Goal: Information Seeking & Learning: Find specific fact

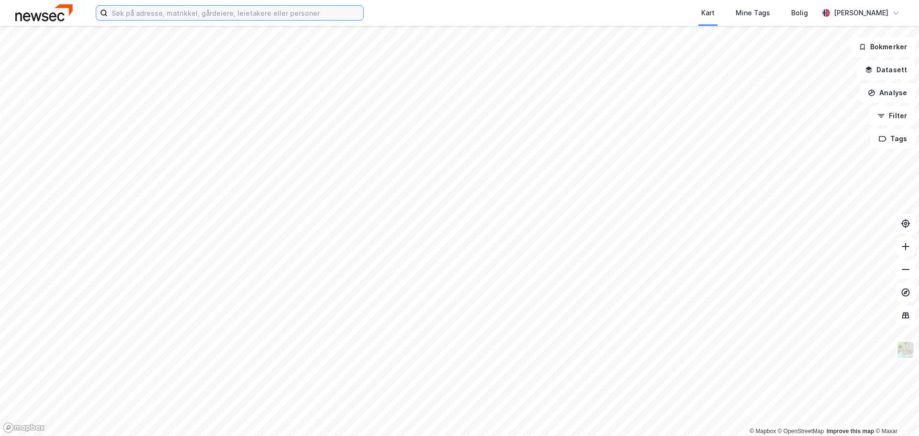
click at [267, 16] on input at bounding box center [236, 13] width 256 height 14
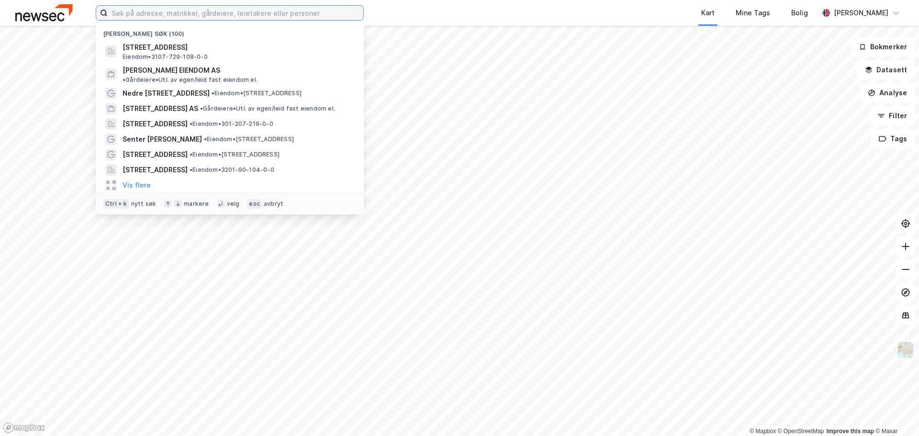
paste input "[PERSON_NAME]"
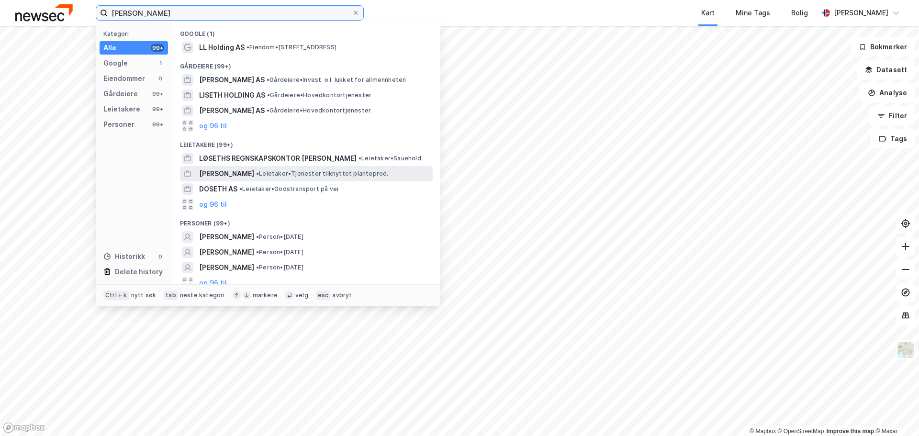
scroll to position [6, 0]
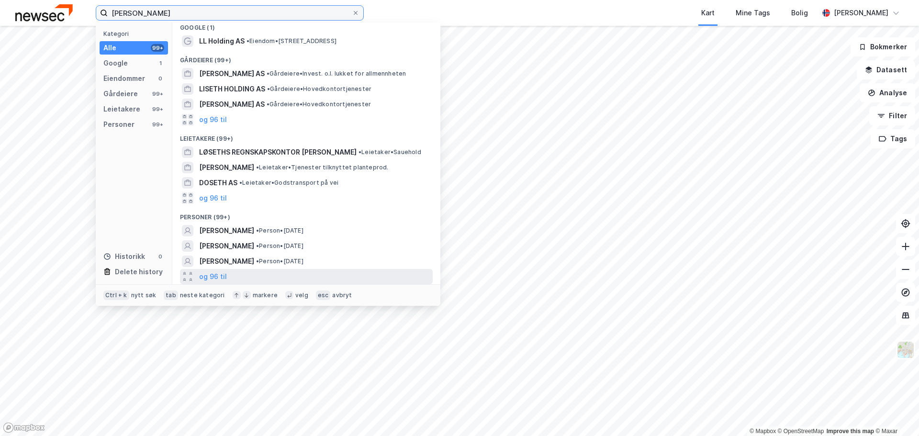
type input "[PERSON_NAME]"
click at [237, 275] on div "og 96 til" at bounding box center [306, 276] width 253 height 15
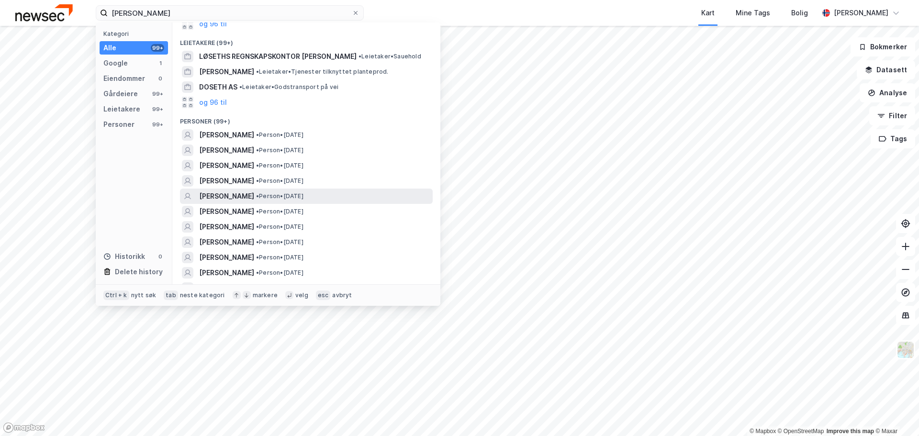
scroll to position [150, 0]
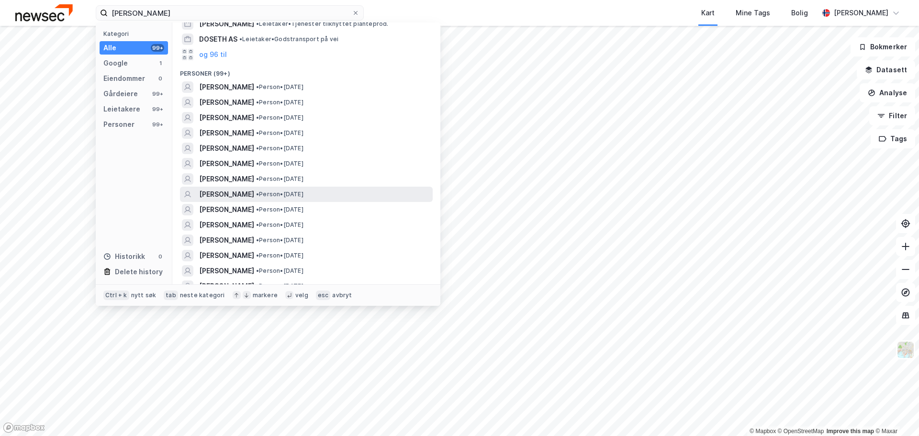
click at [263, 194] on span "• Person • 18. apr. 1950" at bounding box center [279, 194] width 47 height 8
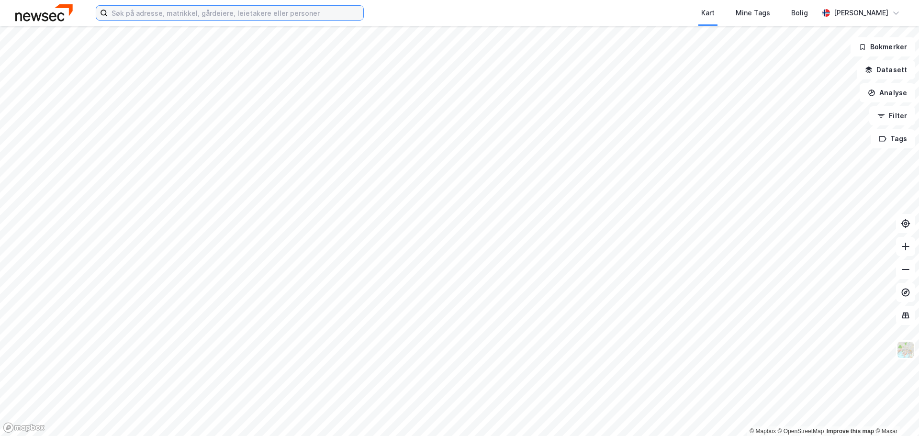
click at [291, 16] on input at bounding box center [236, 13] width 256 height 14
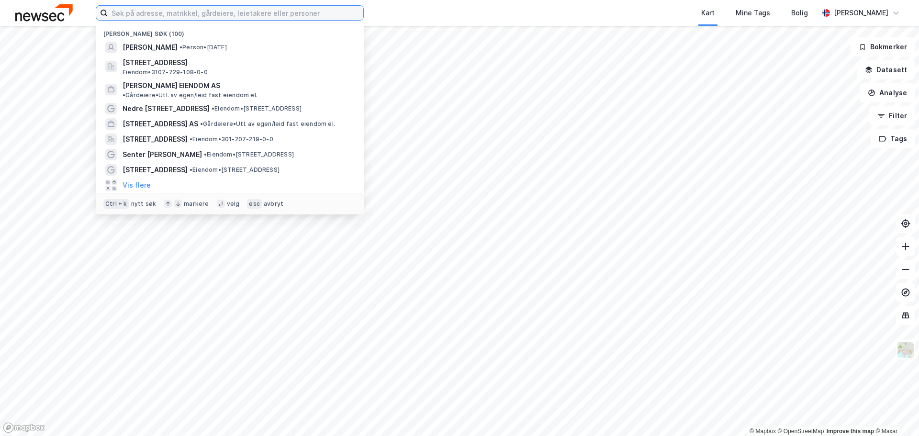
paste input "[PERSON_NAME]"
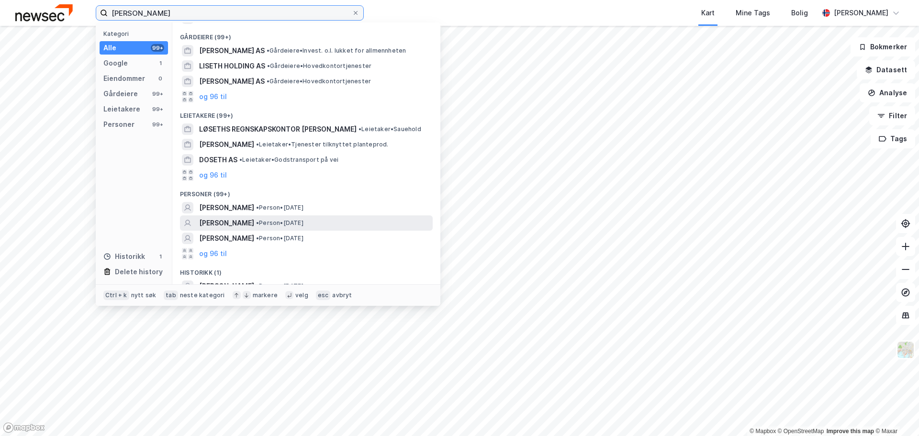
scroll to position [39, 0]
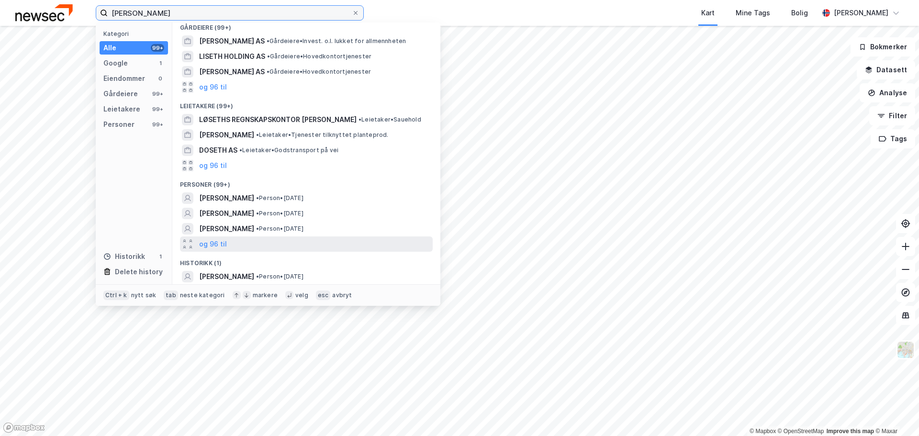
type input "[PERSON_NAME]"
click at [259, 246] on div "og 96 til" at bounding box center [306, 243] width 253 height 15
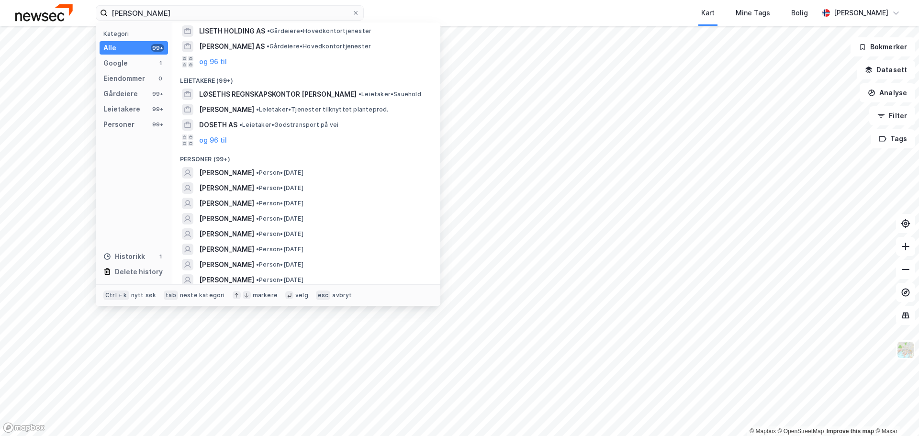
scroll to position [87, 0]
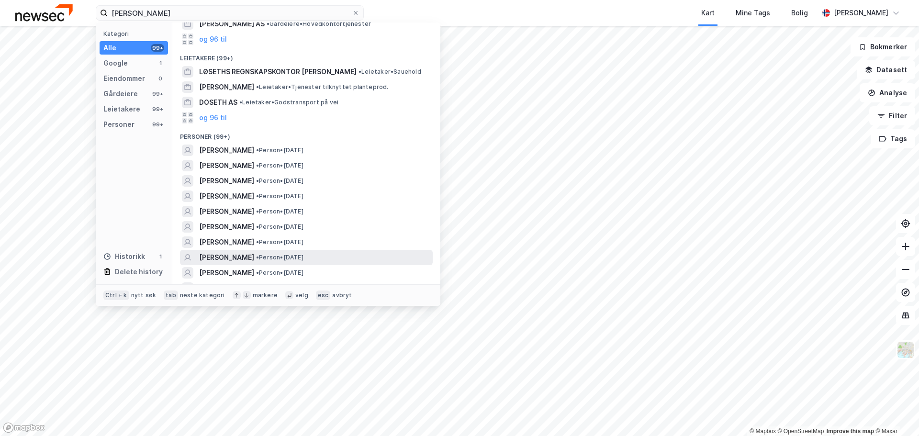
click at [256, 256] on span "•" at bounding box center [257, 257] width 3 height 7
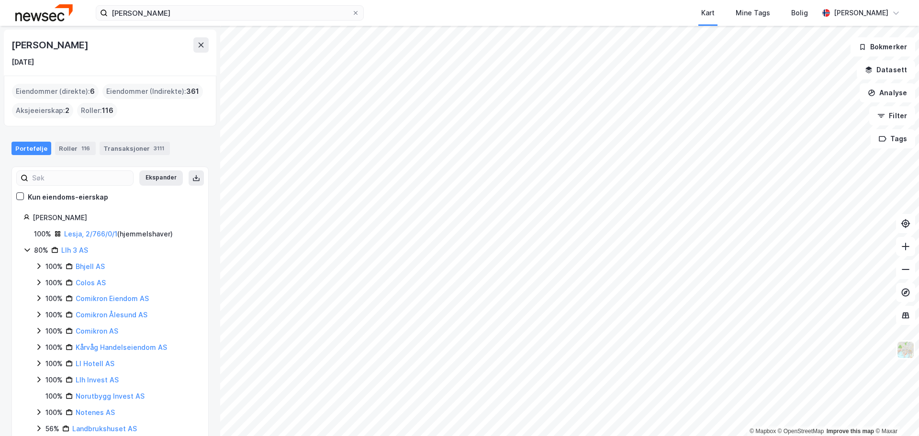
drag, startPoint x: 11, startPoint y: 62, endPoint x: 57, endPoint y: 65, distance: 46.0
click at [57, 65] on div "[DATE]" at bounding box center [109, 61] width 197 height 11
click at [46, 19] on img at bounding box center [43, 12] width 57 height 17
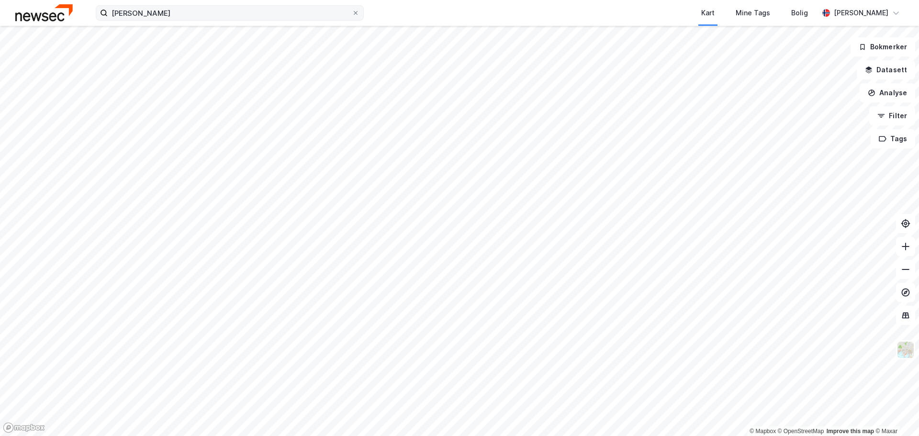
click at [361, 10] on label "[PERSON_NAME]" at bounding box center [230, 12] width 268 height 15
click at [352, 10] on input "[PERSON_NAME]" at bounding box center [230, 13] width 244 height 14
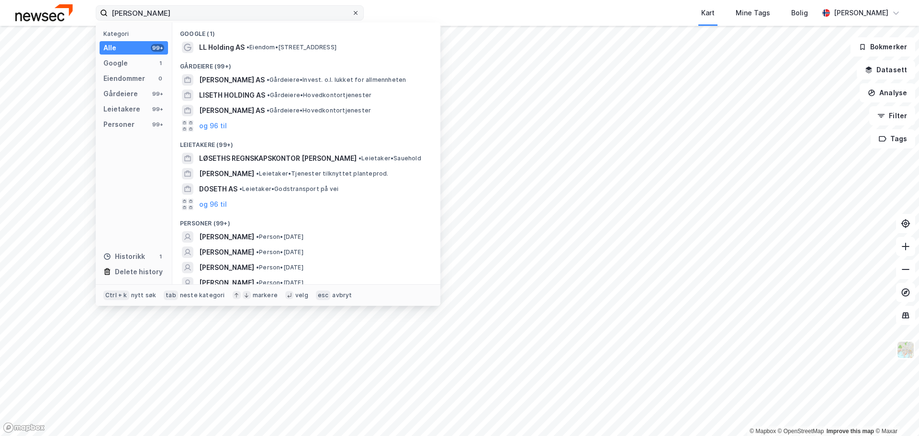
click at [356, 12] on icon at bounding box center [356, 13] width 6 height 6
click at [352, 12] on input "[PERSON_NAME]" at bounding box center [230, 13] width 244 height 14
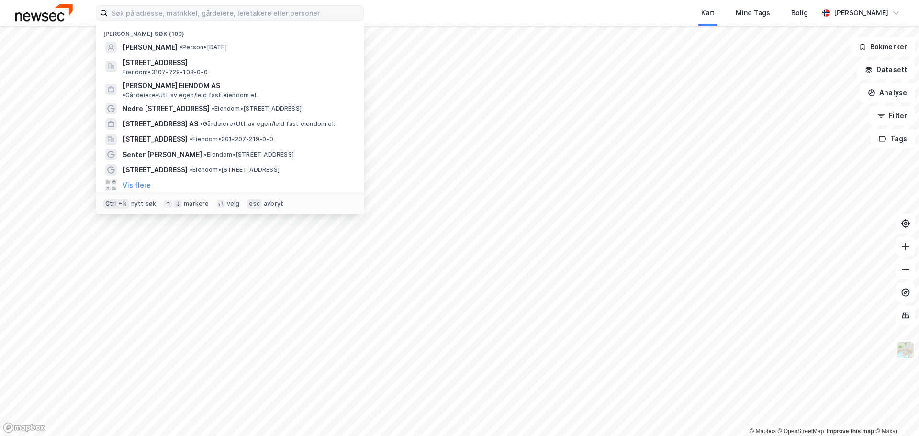
click at [434, 9] on div "Kart Mine Tags Bolig" at bounding box center [614, 13] width 409 height 26
